Goal: Transaction & Acquisition: Purchase product/service

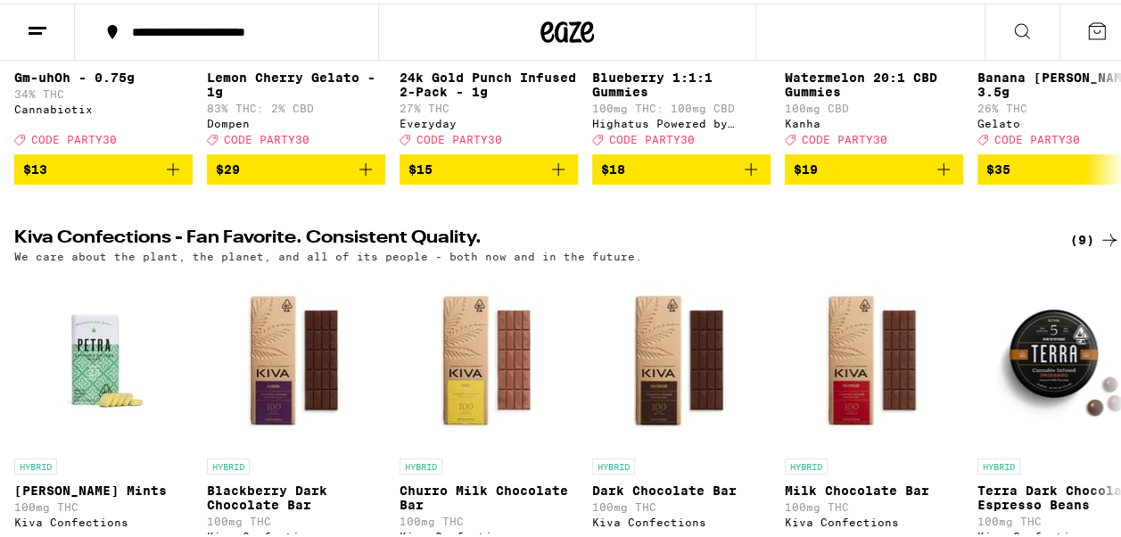
scroll to position [178, 0]
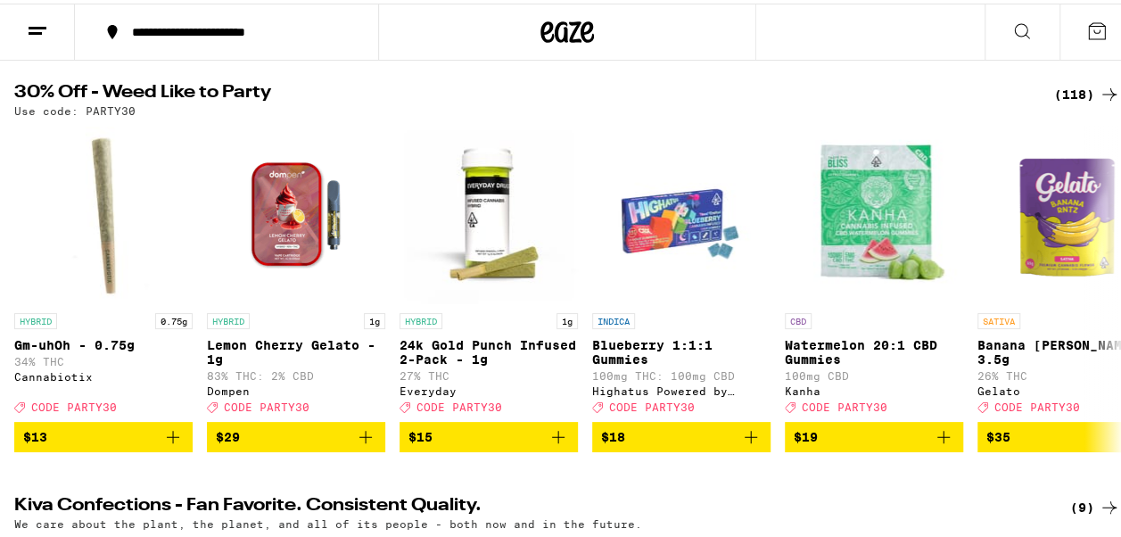
click at [1067, 83] on div "(118)" at bounding box center [1088, 90] width 66 height 21
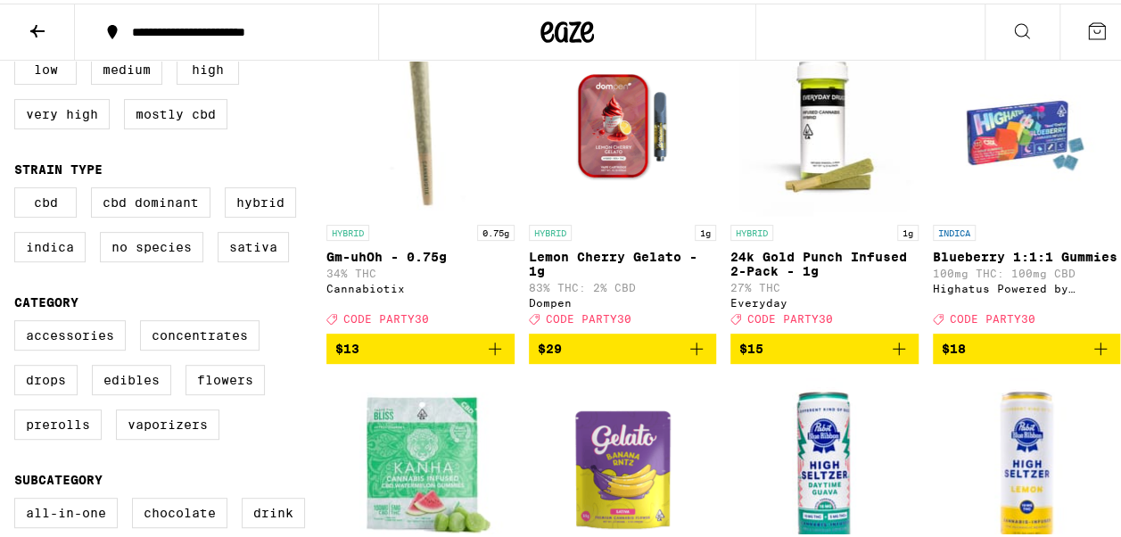
scroll to position [268, 0]
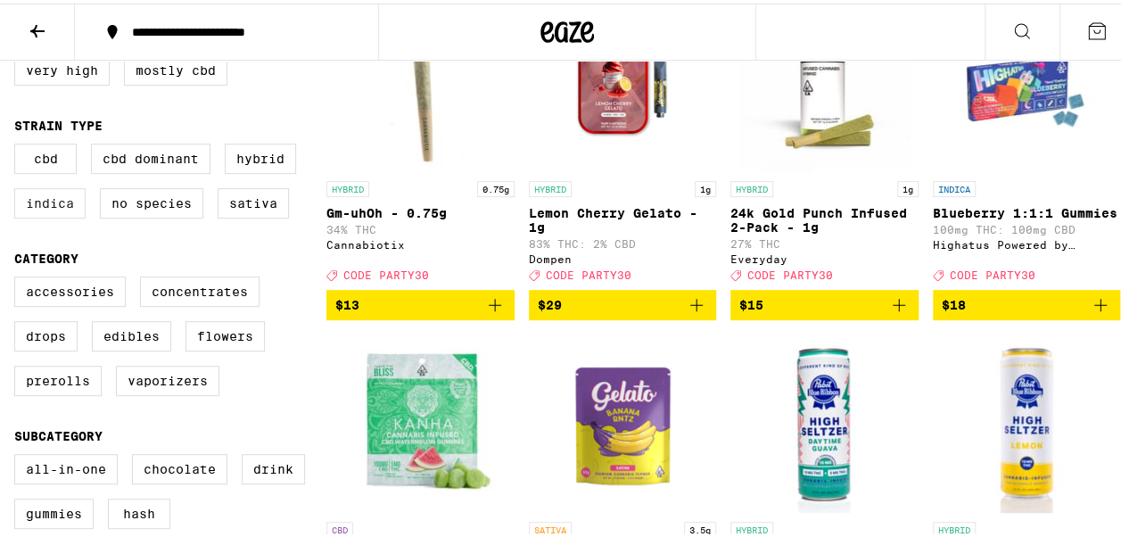
click at [46, 209] on label "Indica" at bounding box center [49, 200] width 71 height 30
click at [19, 144] on input "Indica" at bounding box center [18, 143] width 1 height 1
checkbox input "true"
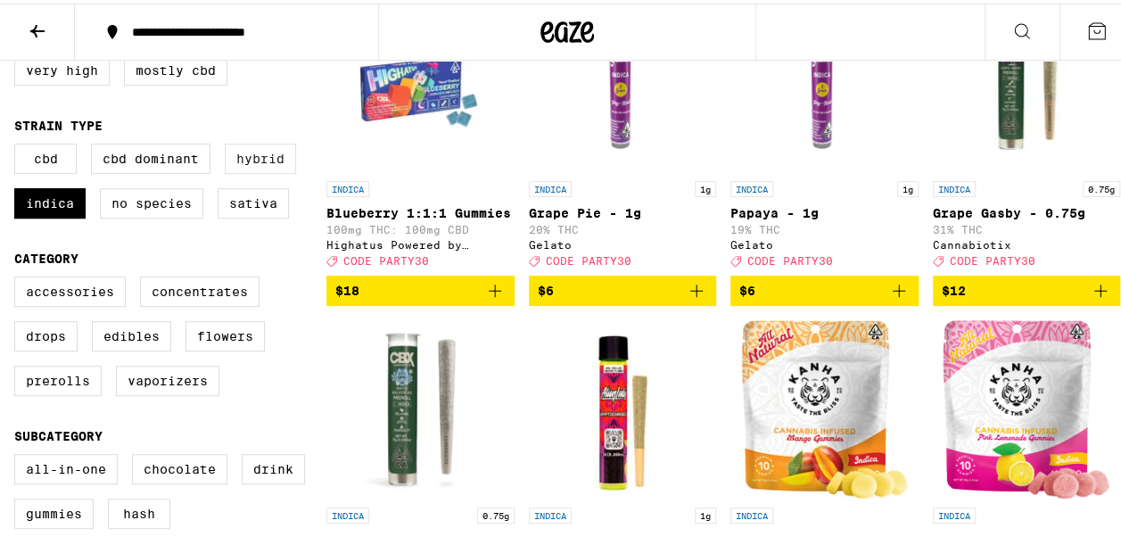
click at [254, 156] on label "Hybrid" at bounding box center [260, 155] width 71 height 30
click at [19, 144] on input "Hybrid" at bounding box center [18, 143] width 1 height 1
checkbox input "true"
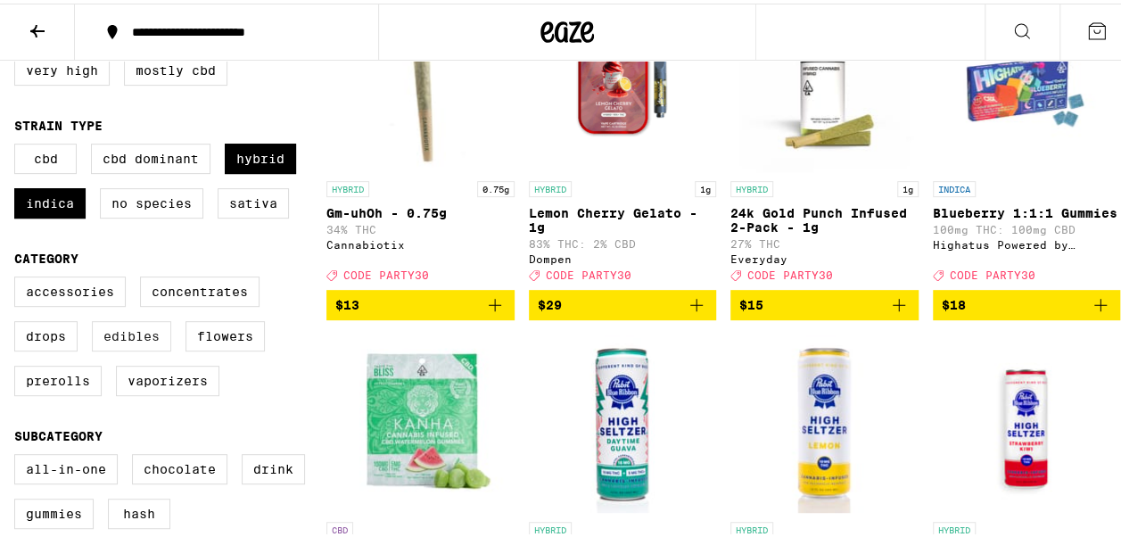
click at [125, 348] on label "Edibles" at bounding box center [131, 333] width 79 height 30
click at [19, 277] on input "Edibles" at bounding box center [18, 276] width 1 height 1
checkbox input "true"
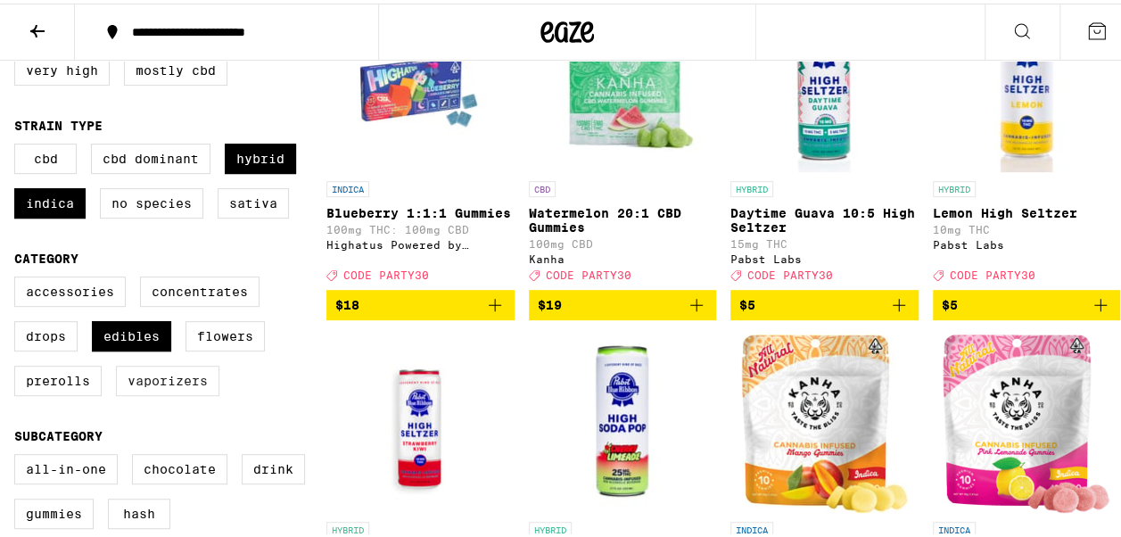
click at [152, 391] on label "Vaporizers" at bounding box center [167, 377] width 103 height 30
click at [19, 277] on input "Vaporizers" at bounding box center [18, 276] width 1 height 1
checkbox input "true"
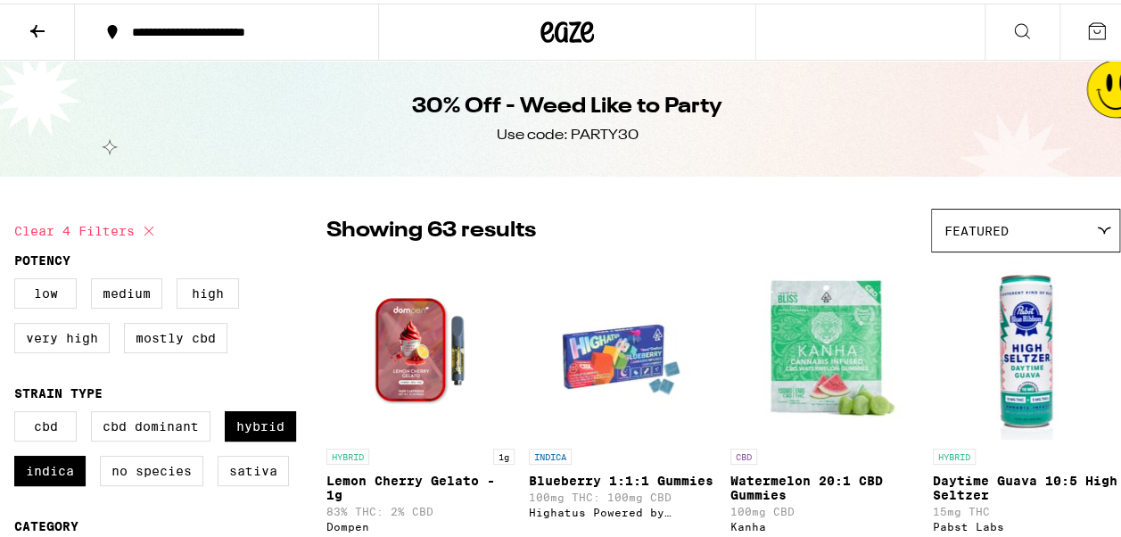
click at [1094, 215] on div "Featured" at bounding box center [1025, 227] width 187 height 42
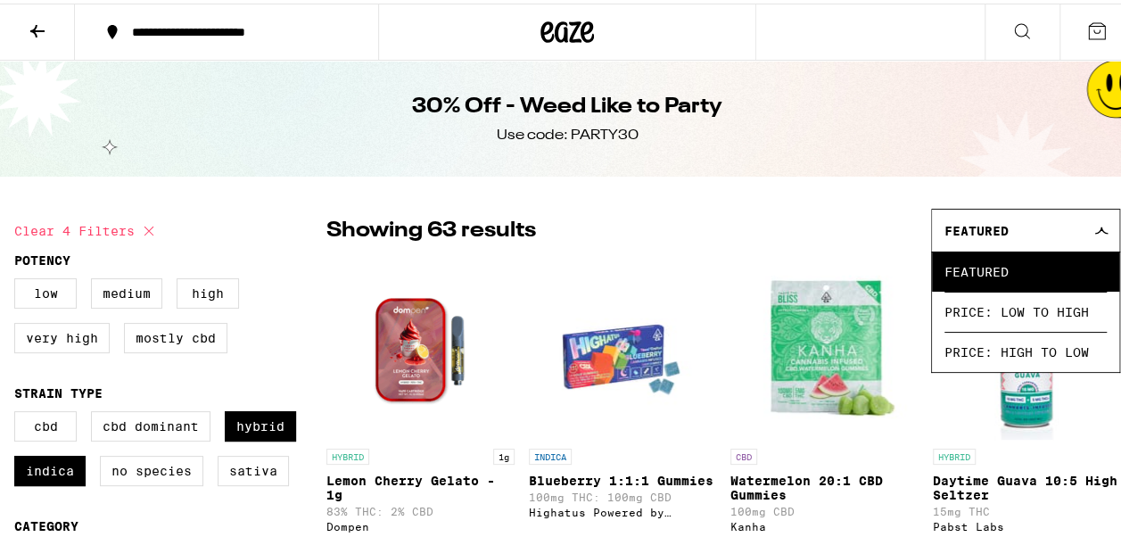
click at [1094, 215] on div "Featured" at bounding box center [1025, 227] width 187 height 42
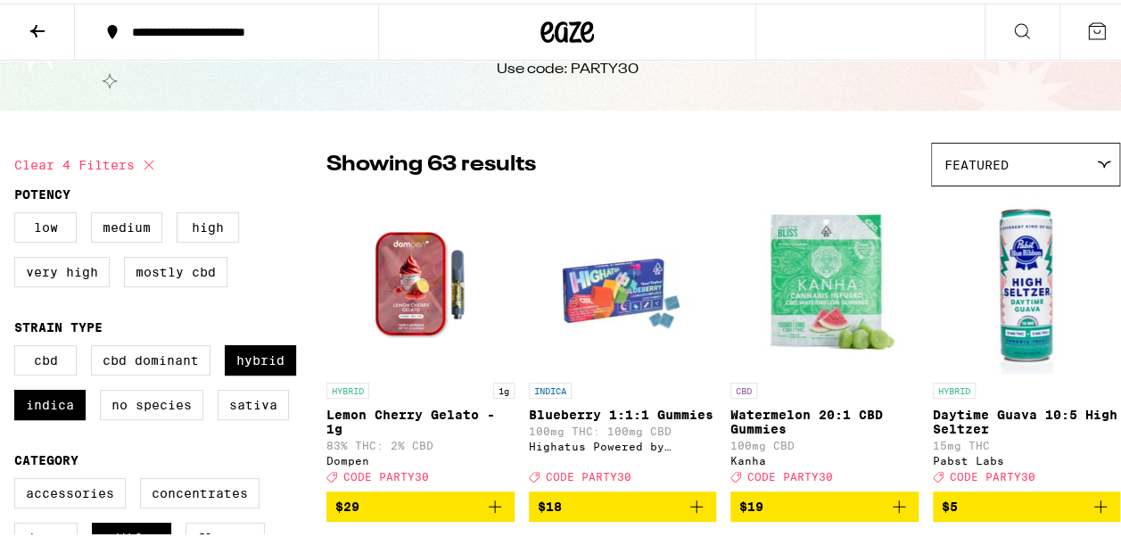
scroll to position [178, 0]
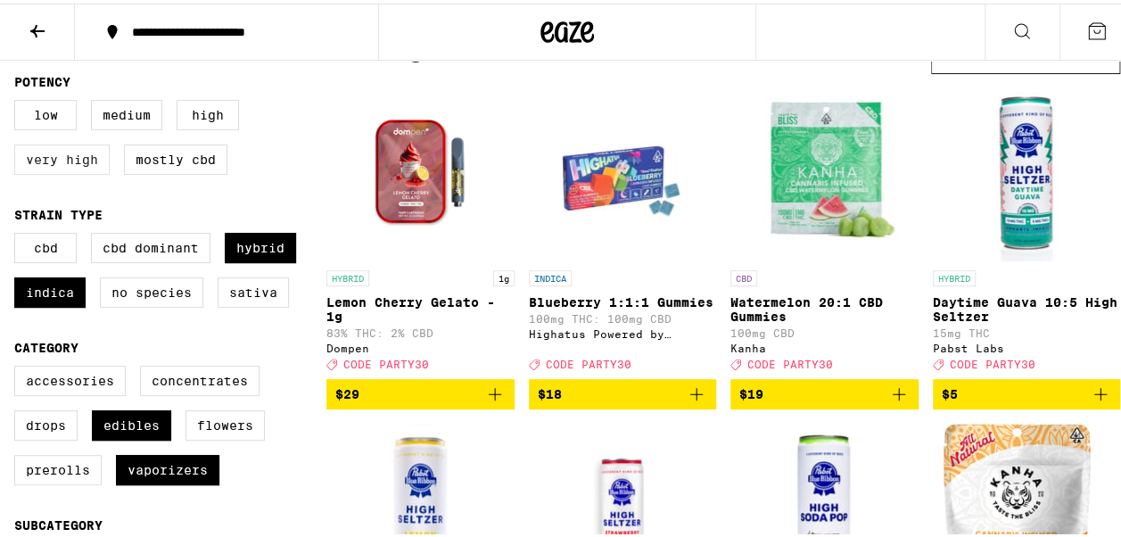
click at [37, 162] on label "Very High" at bounding box center [61, 156] width 95 height 30
click at [19, 100] on input "Very High" at bounding box center [18, 99] width 1 height 1
checkbox input "true"
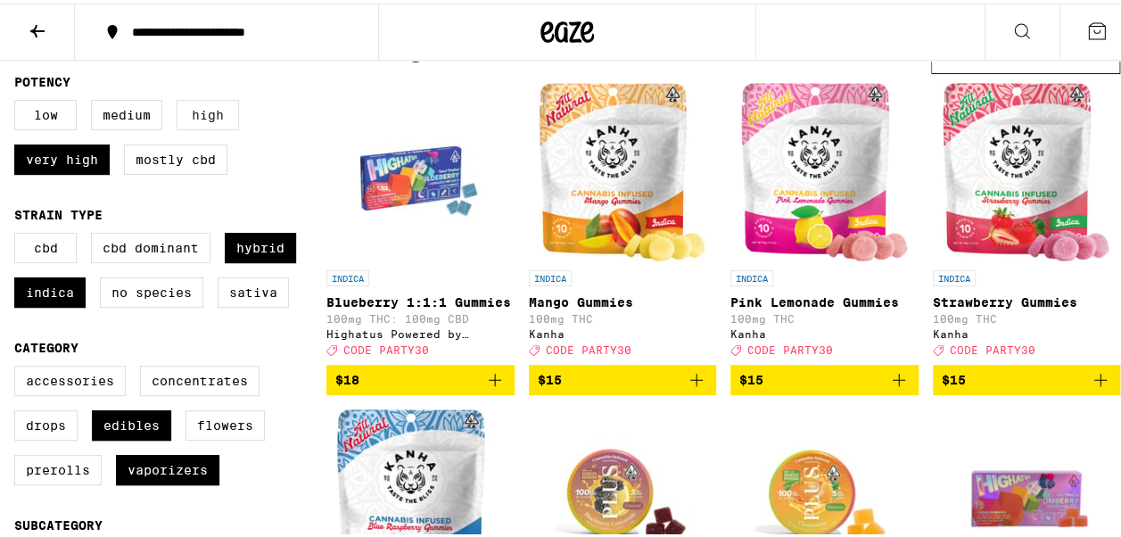
click at [214, 111] on label "High" at bounding box center [208, 111] width 62 height 30
click at [19, 100] on input "High" at bounding box center [18, 99] width 1 height 1
checkbox input "true"
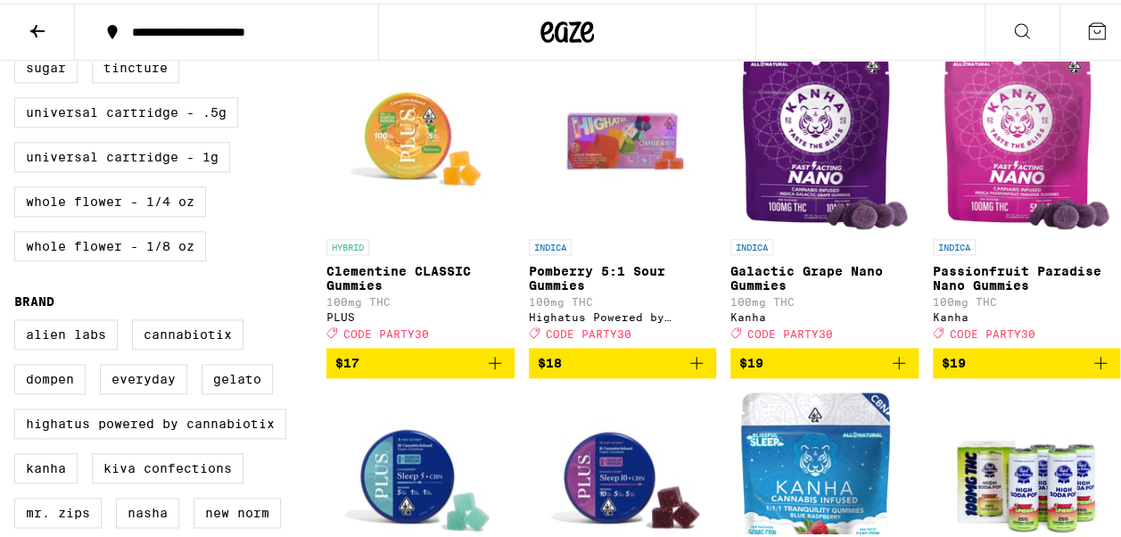
scroll to position [892, 0]
